Goal: Task Accomplishment & Management: Complete application form

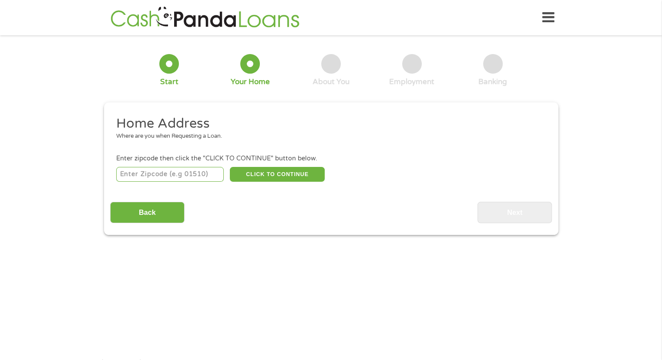
click at [193, 177] on input "number" at bounding box center [170, 174] width 108 height 15
type input "33916"
click at [261, 177] on button "CLICK TO CONTINUE" at bounding box center [277, 174] width 95 height 15
type input "33916"
type input "[GEOGRAPHIC_DATA][PERSON_NAME]"
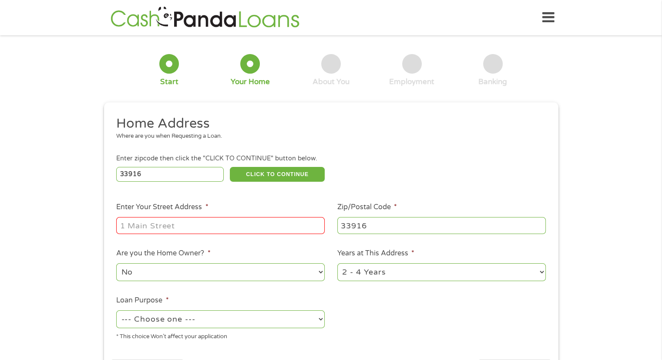
click at [195, 228] on input "Enter Your Street Address *" at bounding box center [220, 225] width 209 height 17
type input "[STREET_ADDRESS]"
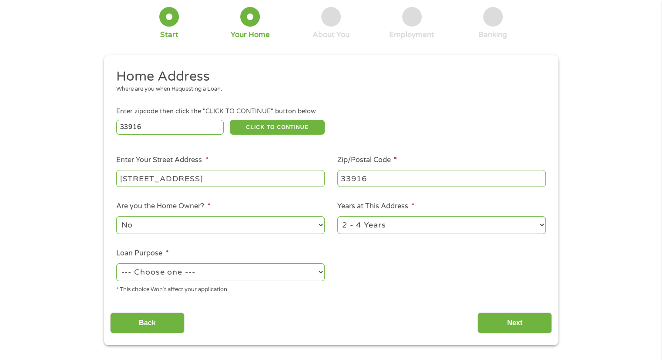
scroll to position [131, 0]
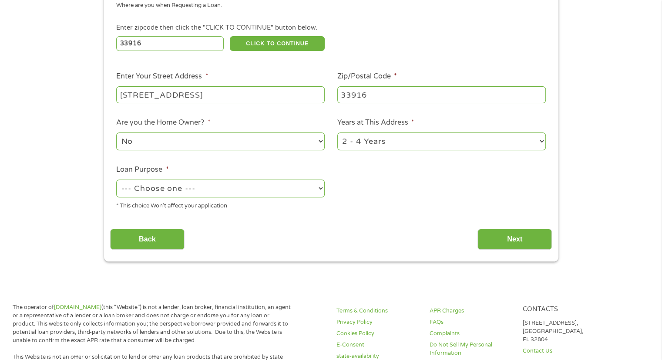
click at [211, 193] on select "--- Choose one --- Pay Bills Debt Consolidation Home Improvement Major Purchase…" at bounding box center [220, 188] width 209 height 18
select select "other"
click at [116, 180] on select "--- Choose one --- Pay Bills Debt Consolidation Home Improvement Major Purchase…" at bounding box center [220, 188] width 209 height 18
click at [391, 149] on select "1 Year or less 1 - 2 Years 2 - 4 Years Over 4 Years" at bounding box center [441, 141] width 209 height 18
select select "12months"
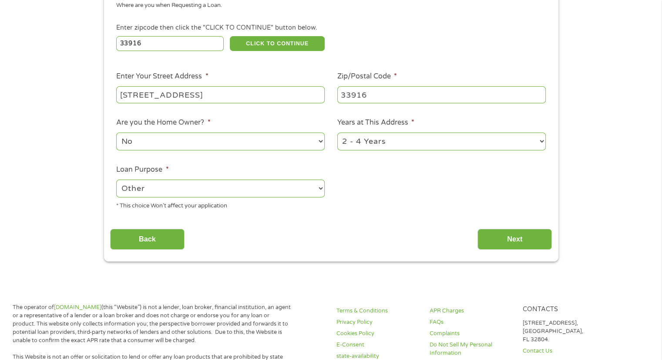
click at [337, 133] on select "1 Year or less 1 - 2 Years 2 - 4 Years Over 4 Years" at bounding box center [441, 141] width 209 height 18
click at [512, 243] on input "Next" at bounding box center [515, 239] width 74 height 21
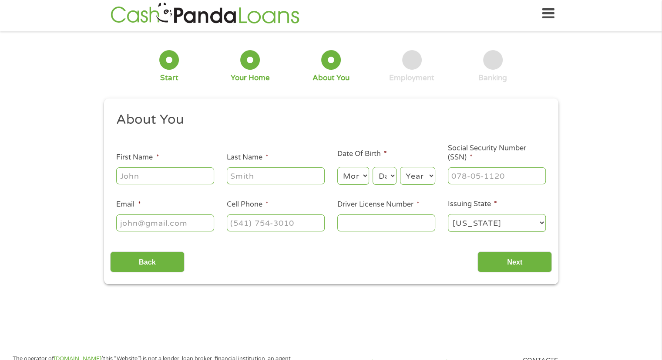
scroll to position [0, 0]
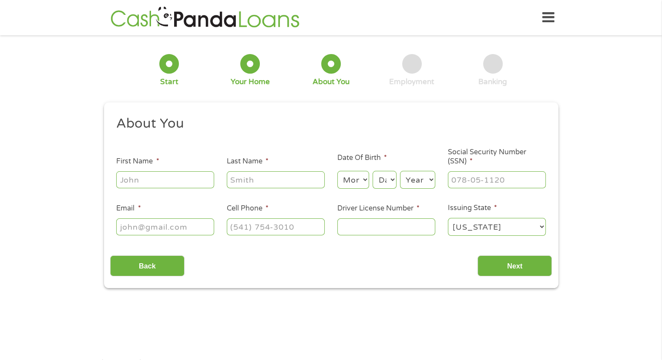
click at [174, 185] on input "First Name *" at bounding box center [165, 179] width 98 height 17
type input "[PERSON_NAME]"
type input "[GEOGRAPHIC_DATA]"
type input "[EMAIL_ADDRESS][DOMAIN_NAME]"
type input "[PHONE_NUMBER]"
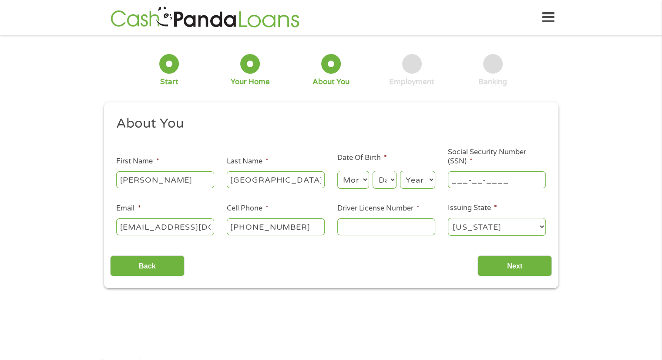
click at [460, 182] on input "___-__-____" at bounding box center [497, 179] width 98 height 17
click at [451, 180] on input "___-__-____" at bounding box center [497, 179] width 98 height 17
type input "589-85-2251"
click at [355, 181] on select "Month 1 2 3 4 5 6 7 8 9 10 11 12" at bounding box center [353, 180] width 32 height 18
select select "12"
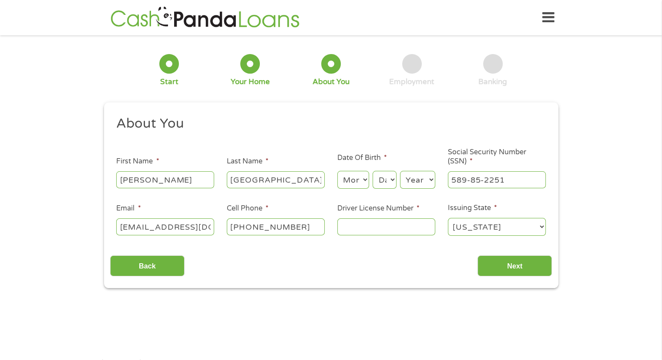
click at [337, 171] on select "Month 1 2 3 4 5 6 7 8 9 10 11 12" at bounding box center [353, 180] width 32 height 18
click at [383, 184] on select "Day 1 2 3 4 5 6 7 8 9 10 11 12 13 14 15 16 17 18 19 20 21 22 23 24 25 26 27 28 …" at bounding box center [385, 180] width 24 height 18
click at [375, 181] on select "Day 1 2 3 4 5 6 7 8 9 10 11 12 13 14 15 16 17 18 19 20 21 22 23 24 25 26 27 28 …" at bounding box center [385, 180] width 24 height 18
select select "28"
click at [373, 171] on select "Day 1 2 3 4 5 6 7 8 9 10 11 12 13 14 15 16 17 18 19 20 21 22 23 24 25 26 27 28 …" at bounding box center [385, 180] width 24 height 18
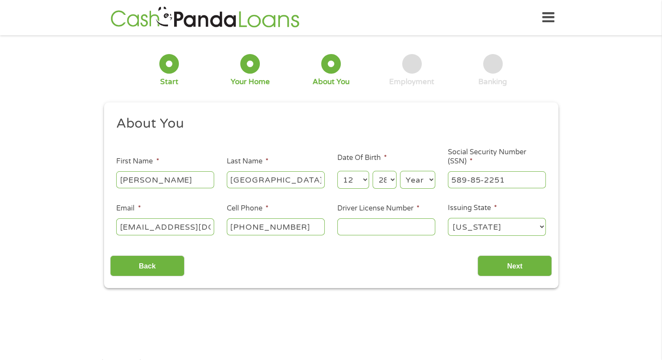
click at [407, 182] on select "Year [DATE] 2006 2005 2004 2003 2002 2001 2000 1999 1998 1997 1996 1995 1994 19…" at bounding box center [417, 180] width 35 height 18
click at [355, 179] on select "Month 1 2 3 4 5 6 7 8 9 10 11 12" at bounding box center [353, 180] width 32 height 18
select select "5"
click at [337, 171] on select "Month 1 2 3 4 5 6 7 8 9 10 11 12" at bounding box center [353, 180] width 32 height 18
click at [405, 180] on select "Year [DATE] 2006 2005 2004 2003 2002 2001 2000 1999 1998 1997 1996 1995 1994 19…" at bounding box center [417, 180] width 35 height 18
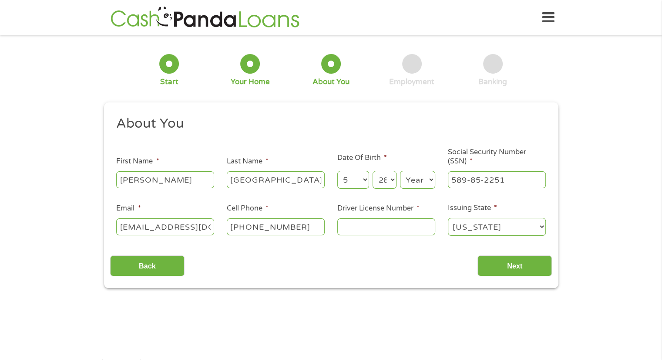
select select "1999"
click at [400, 171] on select "Year [DATE] 2006 2005 2004 2003 2002 2001 2000 1999 1998 1997 1996 1995 1994 19…" at bounding box center [417, 180] width 35 height 18
click at [368, 225] on input "Driver License Number *" at bounding box center [386, 226] width 98 height 17
type input "L237876510000"
click at [514, 260] on input "Next" at bounding box center [515, 265] width 74 height 21
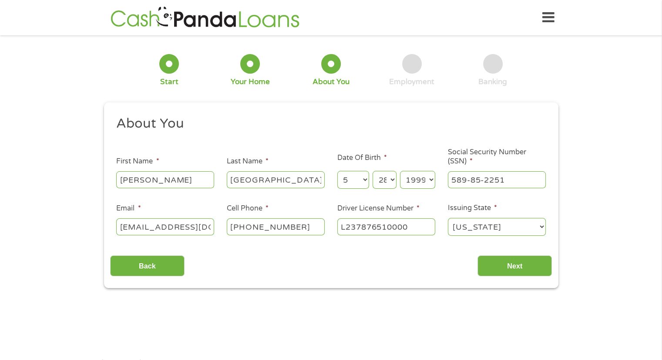
scroll to position [3, 3]
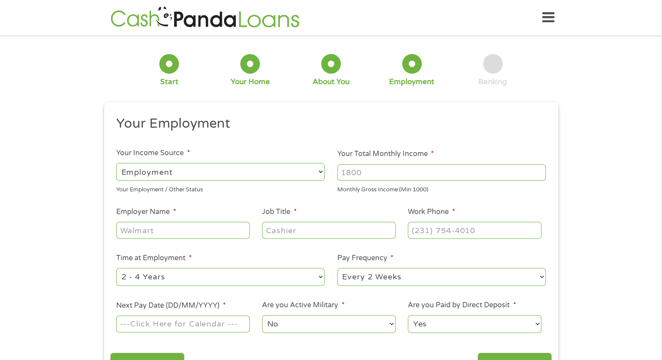
click at [299, 233] on input "Job Title *" at bounding box center [328, 230] width 133 height 17
type input "Teacher"
click at [352, 173] on input "Your Total Monthly Income *" at bounding box center [441, 172] width 209 height 17
type input "4800"
type input "(___) ___-____"
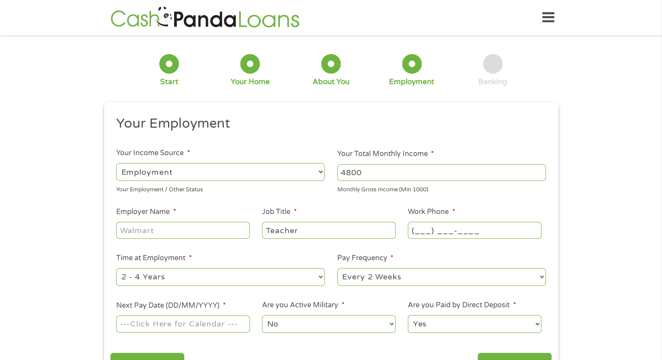
click at [465, 233] on input "(___) ___-____" at bounding box center [474, 230] width 133 height 17
click at [189, 225] on input "Employer Name *" at bounding box center [182, 230] width 133 height 17
click at [181, 232] on input "Employer Name *" at bounding box center [182, 230] width 133 height 17
type input "O"
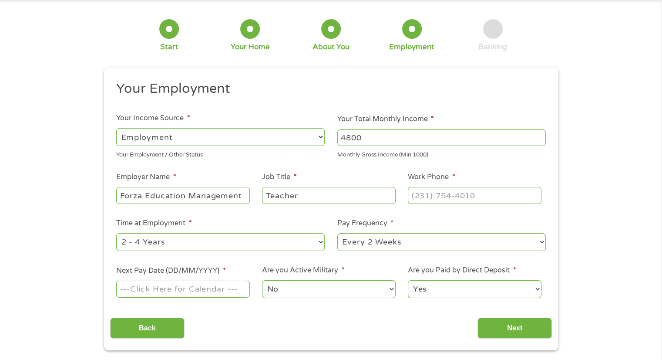
scroll to position [87, 0]
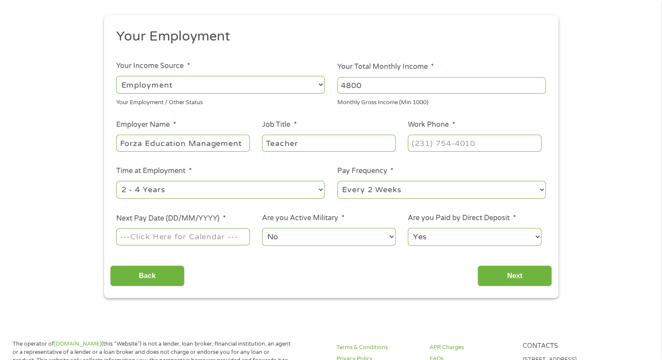
type input "Forza Education Management"
click at [196, 237] on input "Next Pay Date (DD/MM/YYYY) *" at bounding box center [182, 236] width 133 height 17
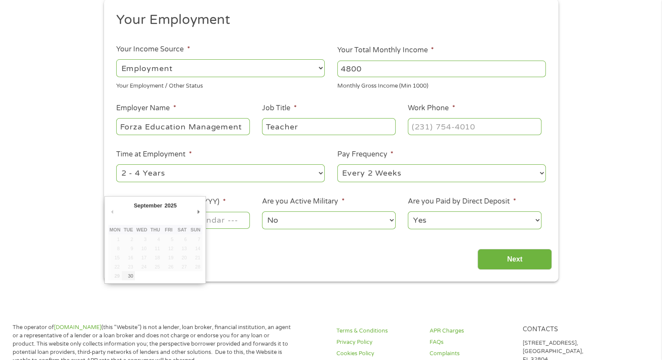
scroll to position [131, 0]
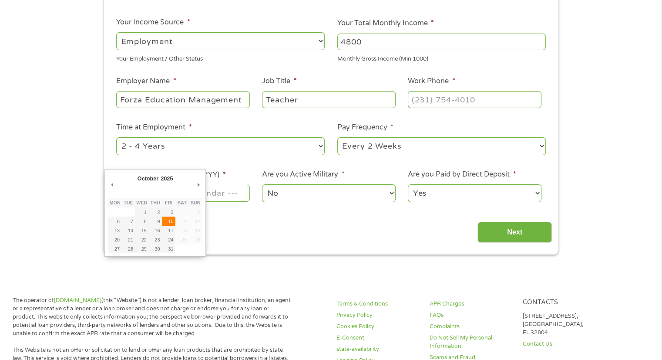
type input "[DATE]"
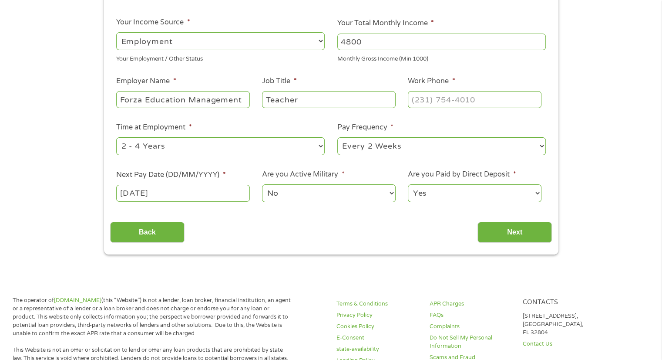
click at [300, 196] on select "No Yes" at bounding box center [328, 193] width 133 height 18
click at [262, 185] on select "No Yes" at bounding box center [328, 193] width 133 height 18
click at [435, 187] on select "Yes No" at bounding box center [474, 193] width 133 height 18
click at [408, 185] on select "Yes No" at bounding box center [474, 193] width 133 height 18
click at [402, 168] on ul "Your Employment Your Income Source * --- Choose one --- Employment [DEMOGRAPHIC…" at bounding box center [331, 97] width 442 height 226
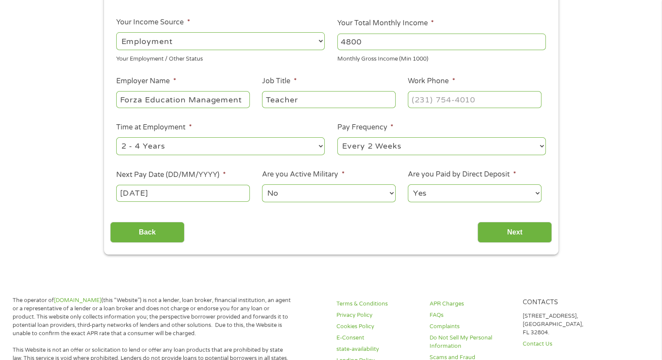
type input "(___) ___-____"
click at [436, 105] on input "(___) ___-____" at bounding box center [474, 99] width 133 height 17
paste input "2"
type input "(239) ___-____"
type input "[PHONE_NUMBER]"
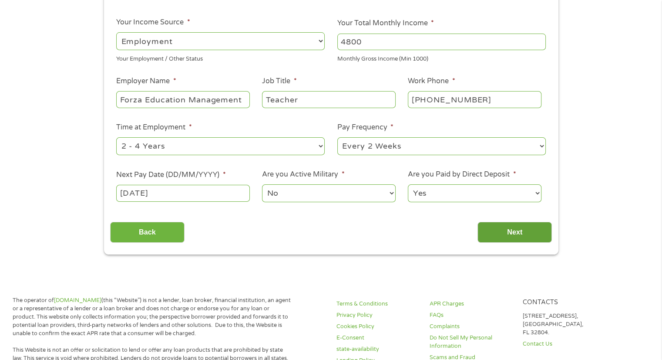
click at [496, 227] on input "Next" at bounding box center [515, 232] width 74 height 21
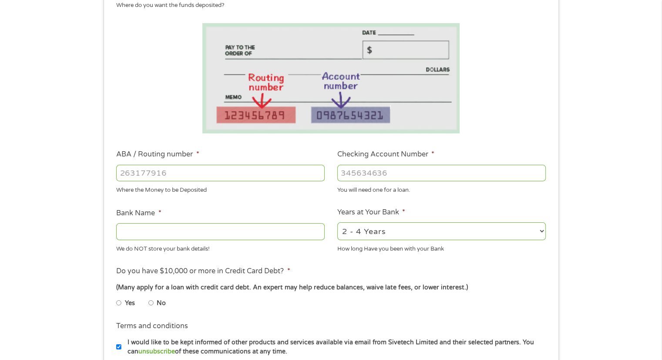
click at [181, 177] on input "ABA / Routing number *" at bounding box center [220, 173] width 209 height 17
click at [363, 235] on select "2 - 4 Years 6 - 12 Months 1 - 2 Years Over 4 Years" at bounding box center [441, 231] width 209 height 18
select select "60months"
click at [337, 223] on select "2 - 4 Years 6 - 12 Months 1 - 2 Years Over 4 Years" at bounding box center [441, 231] width 209 height 18
click at [379, 163] on div at bounding box center [441, 173] width 209 height 20
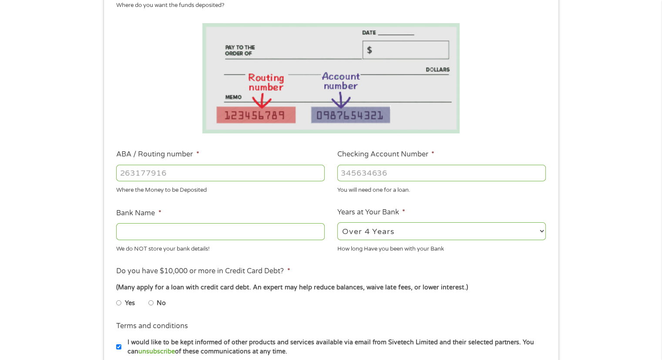
click at [377, 175] on input "Checking Account Number *" at bounding box center [441, 173] width 209 height 17
click at [202, 171] on input "ABA / Routing number *" at bounding box center [220, 173] width 209 height 17
type input "063100277"
type input "BANK OF AMERICA NA"
type input "063100277"
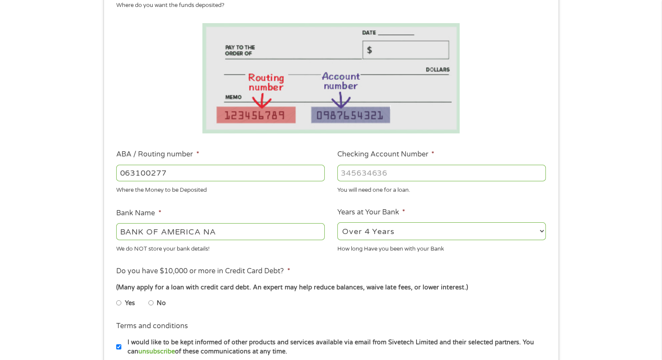
click at [373, 180] on input "Checking Account Number *" at bounding box center [441, 173] width 209 height 17
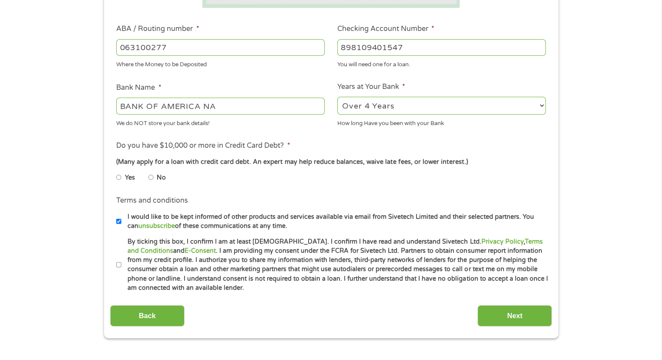
scroll to position [261, 0]
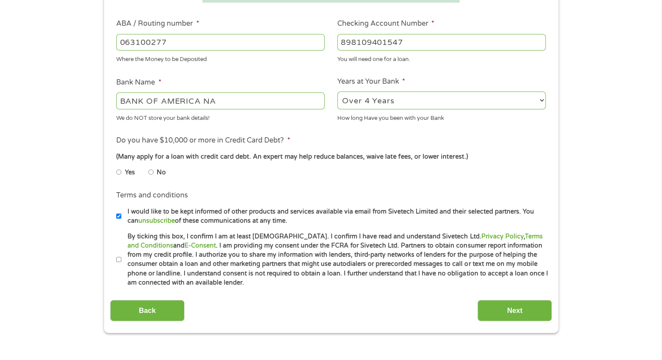
type input "898109401547"
click at [154, 174] on li "No" at bounding box center [163, 172] width 31 height 17
click at [149, 173] on input "No" at bounding box center [150, 172] width 5 height 14
radio input "true"
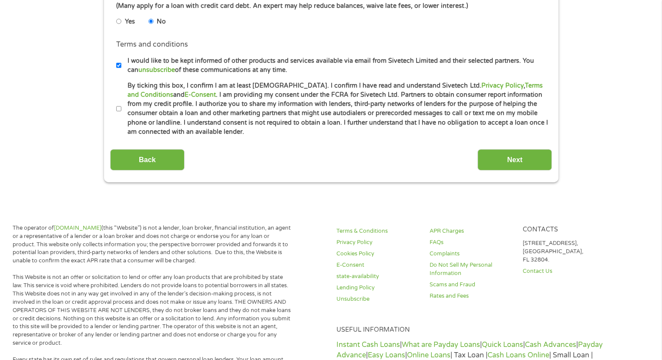
scroll to position [435, 0]
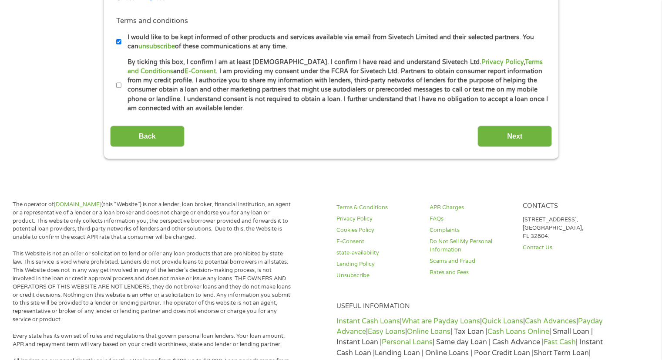
click at [136, 88] on label "By ticking this box, I confirm I am at least [DEMOGRAPHIC_DATA]. I confirm I ha…" at bounding box center [334, 85] width 427 height 56
click at [121, 88] on input "By ticking this box, I confirm I am at least [DEMOGRAPHIC_DATA]. I confirm I ha…" at bounding box center [118, 85] width 5 height 14
checkbox input "true"
click at [148, 43] on link "unsubscribe" at bounding box center [156, 46] width 37 height 7
click at [252, 39] on label "I would like to be kept informed of other products and services available via e…" at bounding box center [334, 42] width 427 height 19
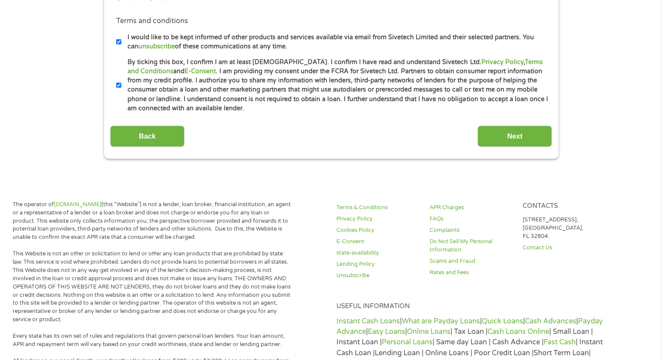
click at [121, 39] on input "I would like to be kept informed of other products and services available via e…" at bounding box center [118, 42] width 5 height 14
checkbox input "false"
click at [523, 140] on input "Next" at bounding box center [515, 135] width 74 height 21
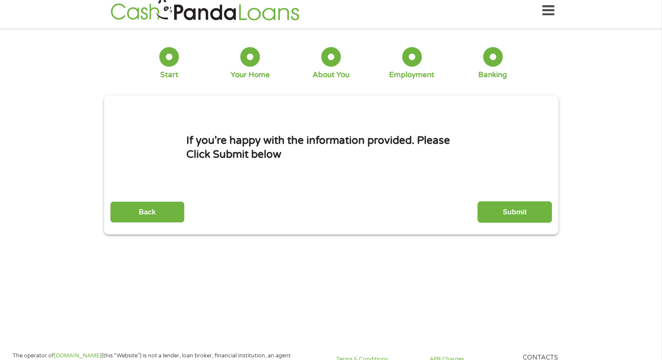
scroll to position [0, 0]
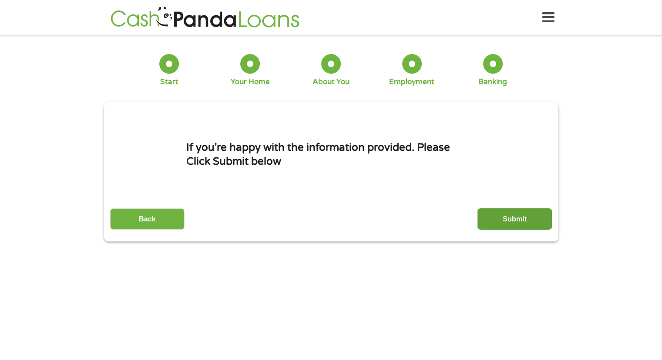
click at [512, 215] on input "Submit" at bounding box center [515, 218] width 74 height 21
